Goal: Find specific page/section: Find specific page/section

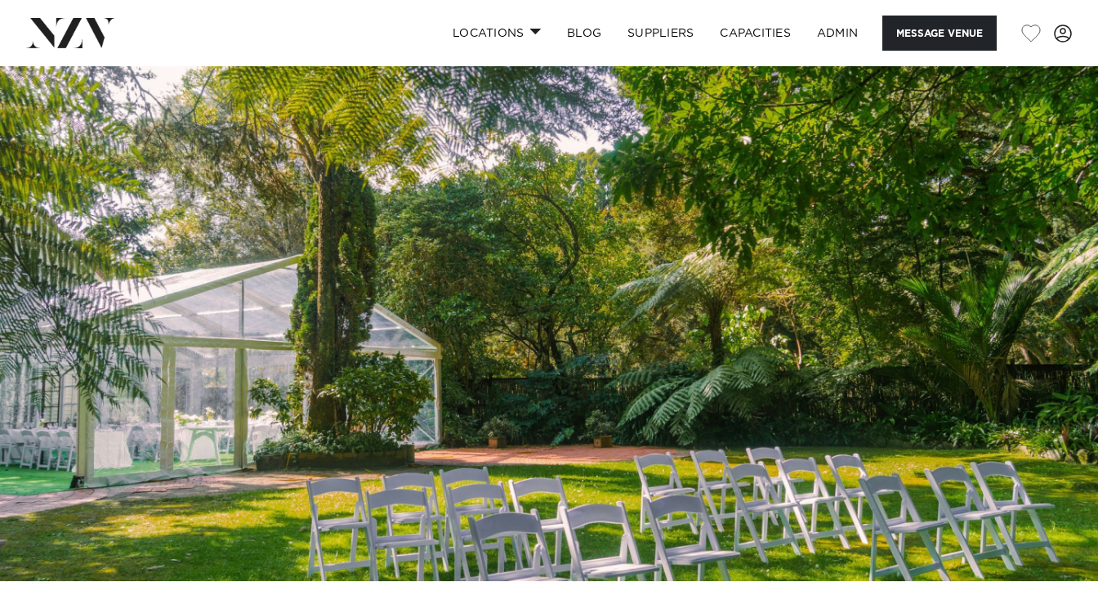
scroll to position [580, 0]
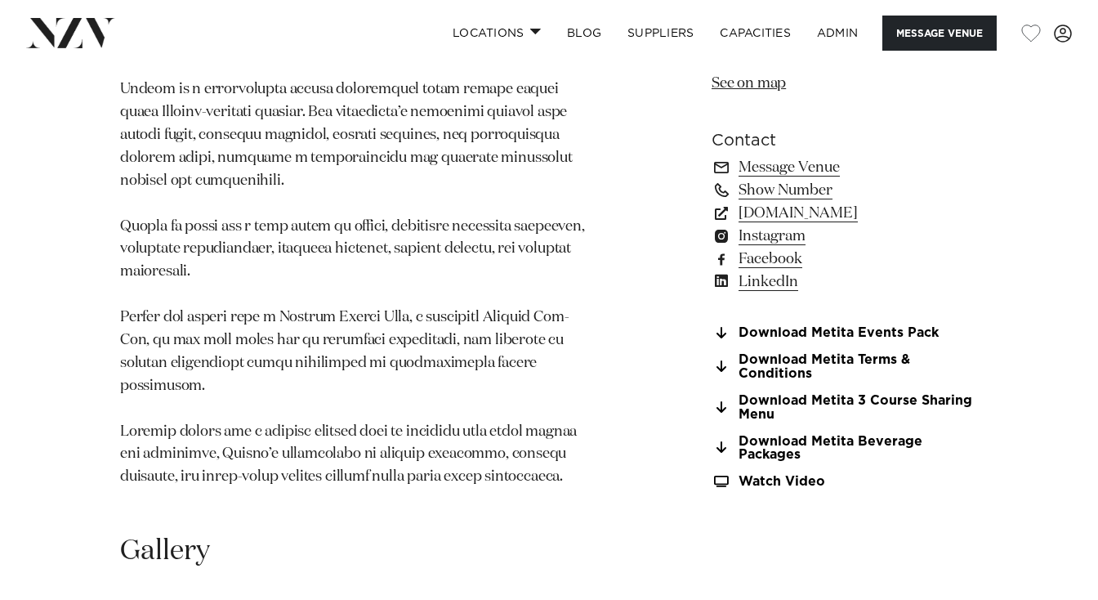
scroll to position [1153, 0]
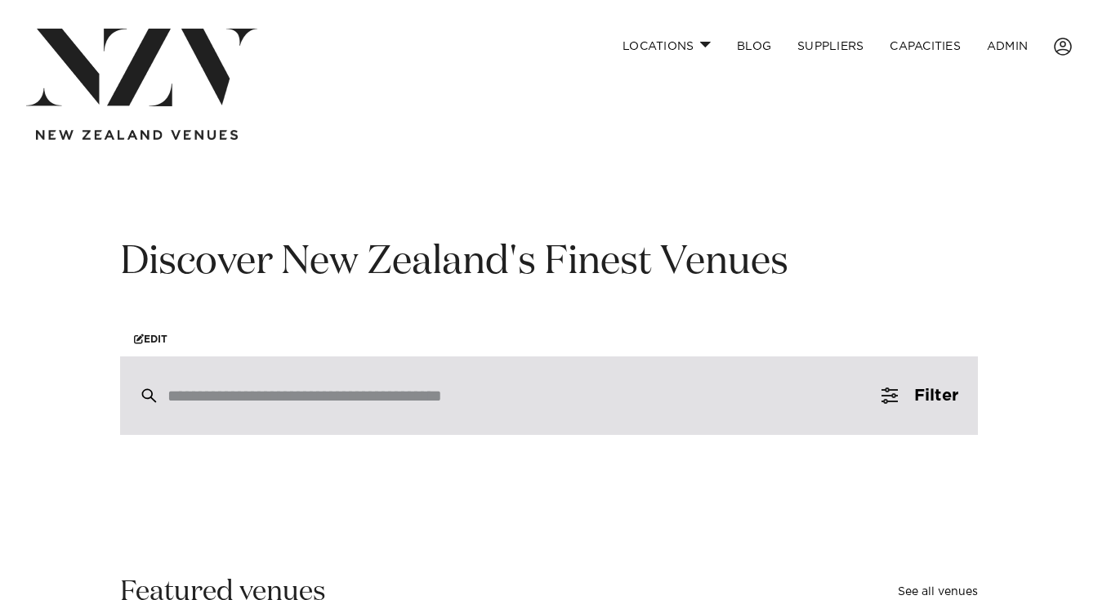
click at [360, 378] on div at bounding box center [549, 395] width 858 height 78
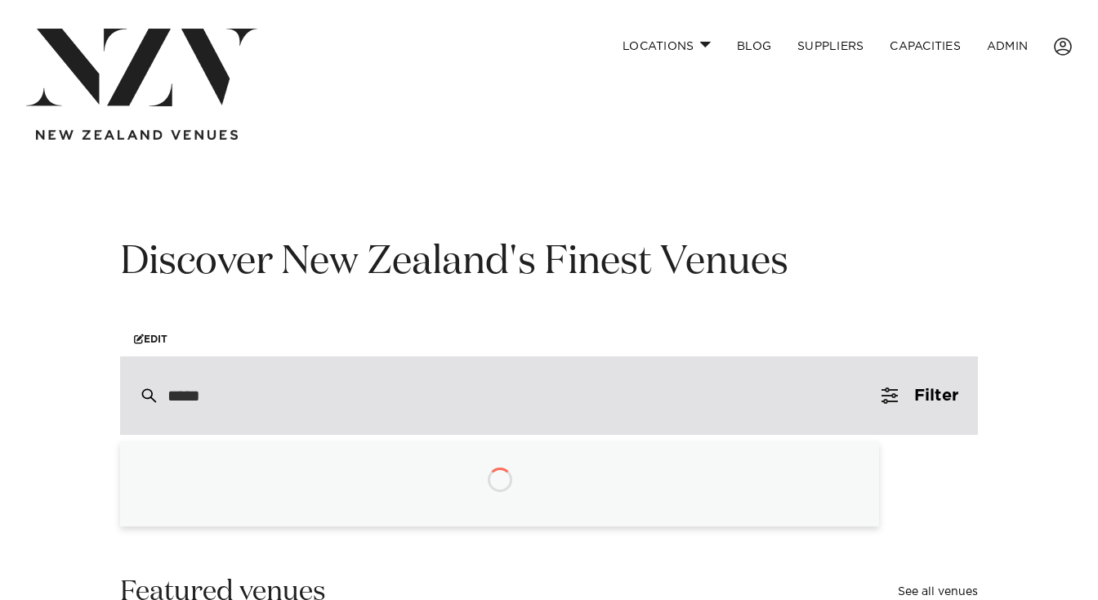
type input "******"
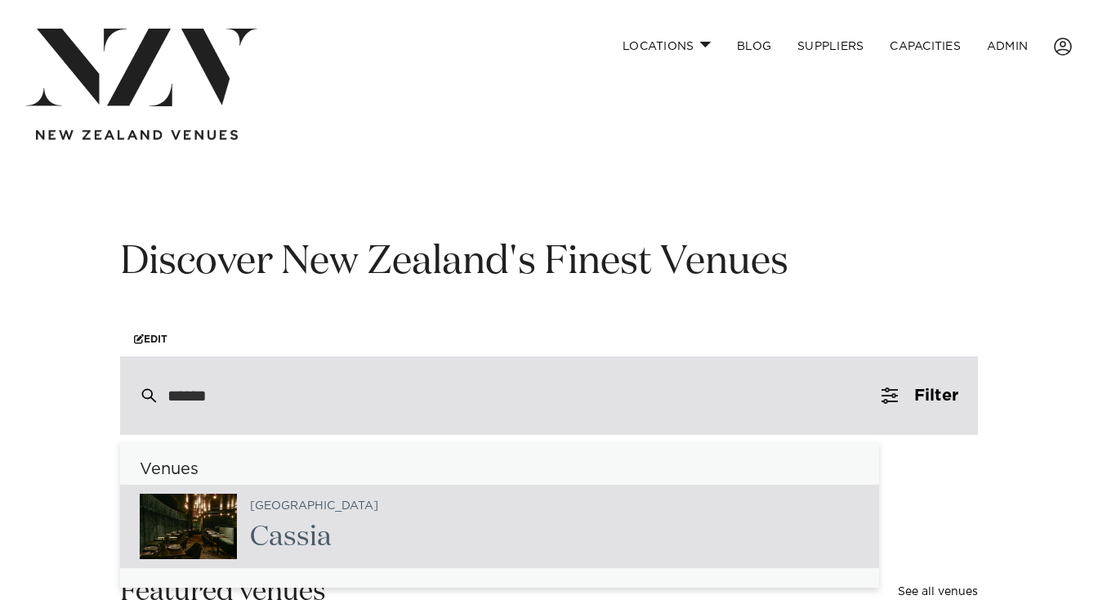
click at [343, 534] on div "Auckland Cassia" at bounding box center [499, 526] width 759 height 83
type input "**********"
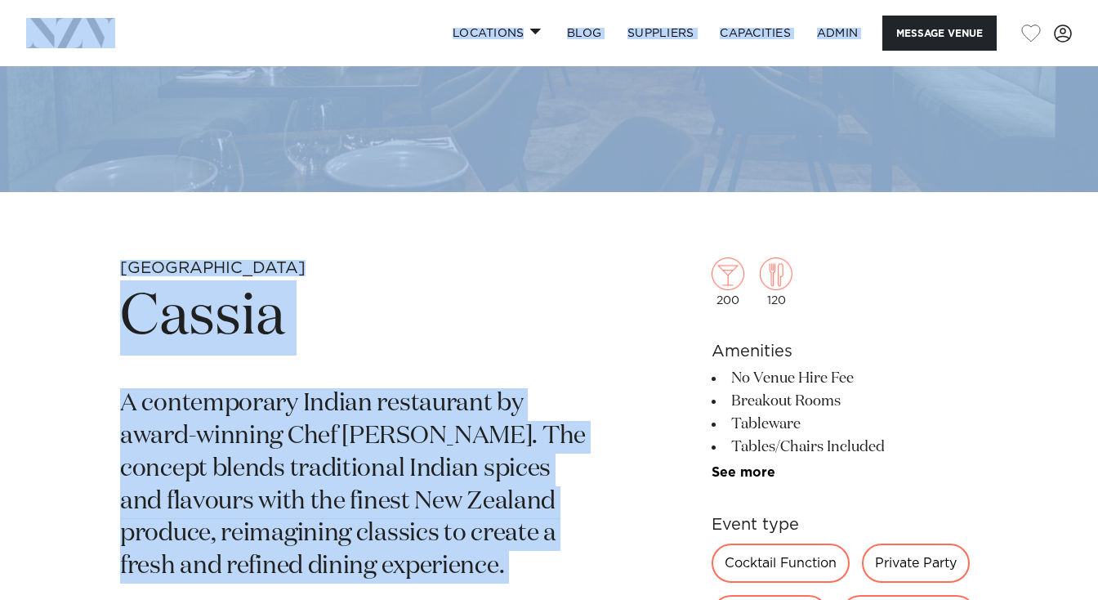
scroll to position [353, 0]
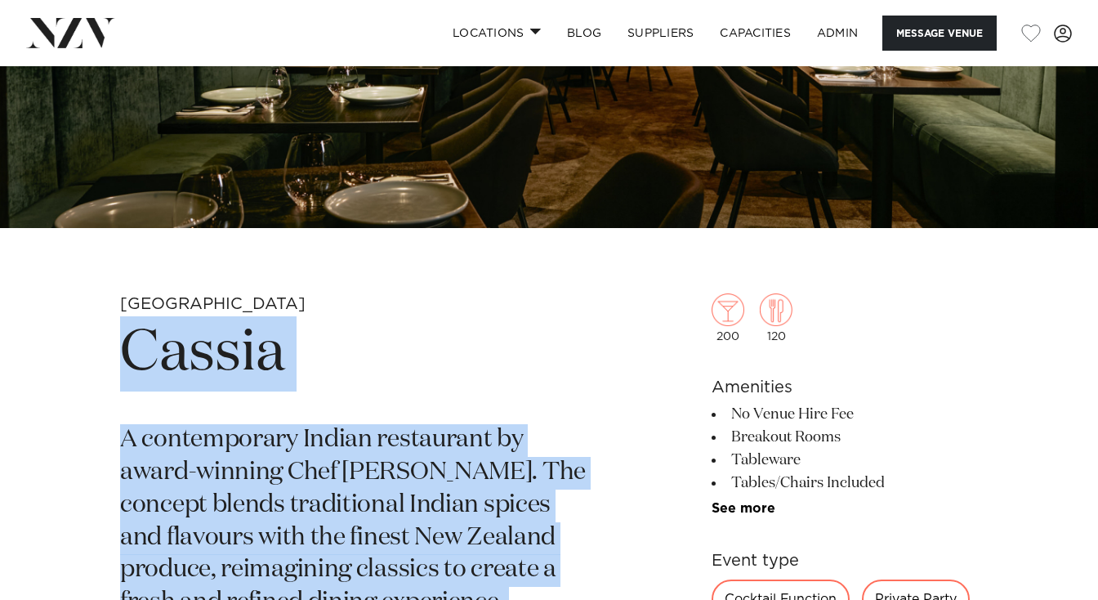
drag, startPoint x: 527, startPoint y: 468, endPoint x: 111, endPoint y: 356, distance: 430.7
copy section "Loremi D sitametconse Adipis elitseddoe te incid-utlabor Etdo Mag Aliquaen. Adm…"
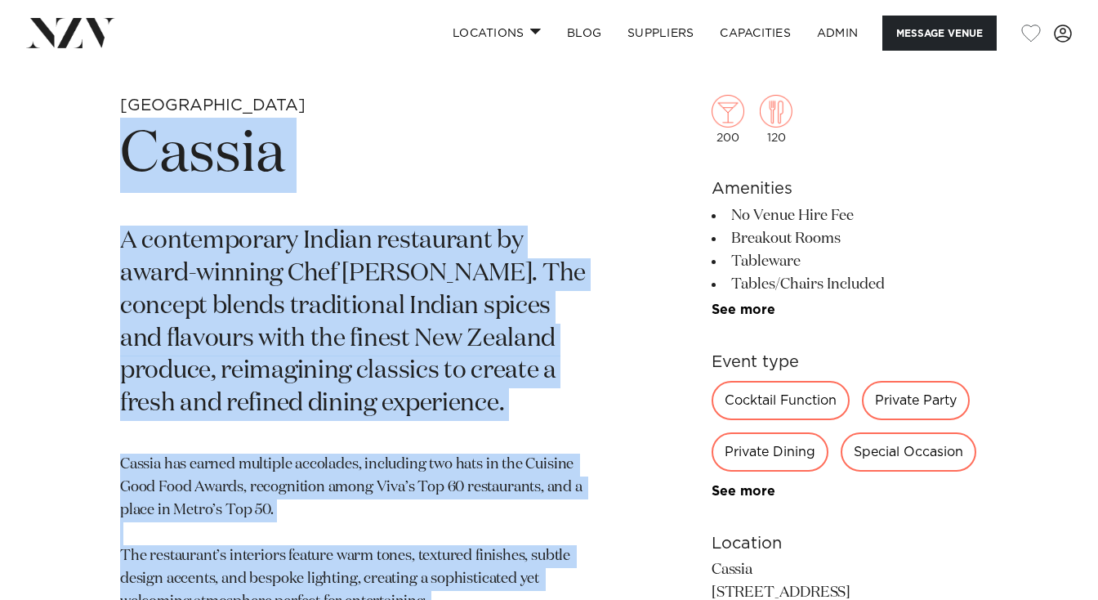
scroll to position [570, 0]
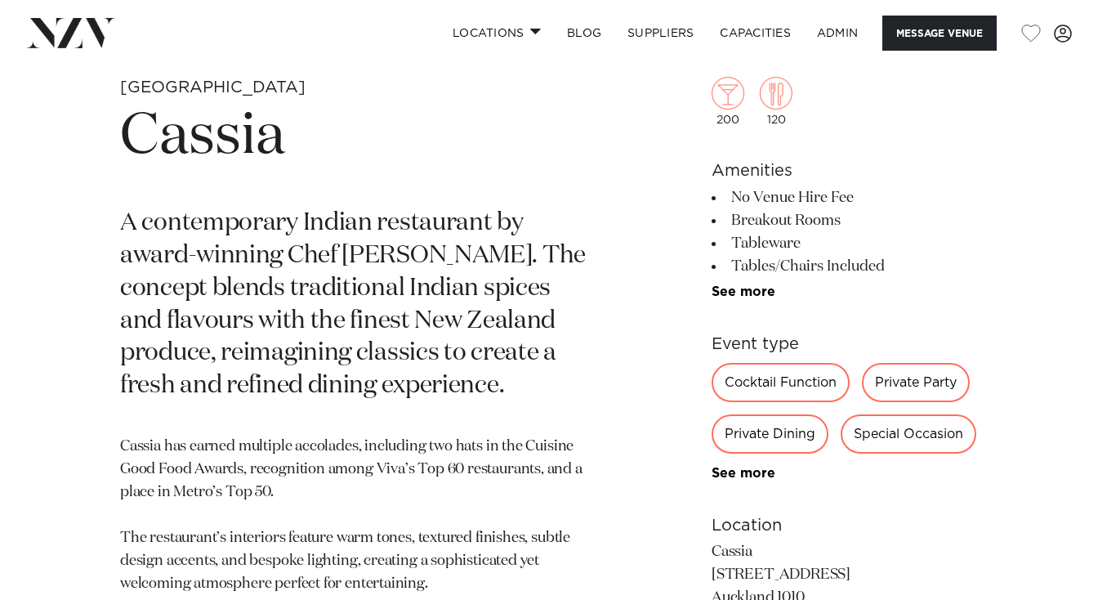
click at [661, 383] on div "Auckland Cassia A contemporary Indian restaurant by award-winning Chef [PERSON_…" at bounding box center [549, 577] width 1072 height 1001
